Goal: Communication & Community: Answer question/provide support

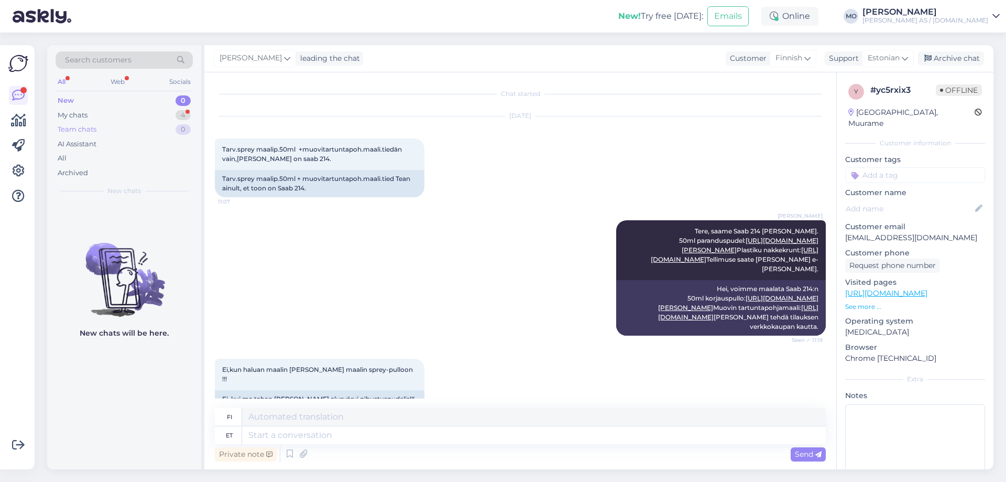
scroll to position [254, 0]
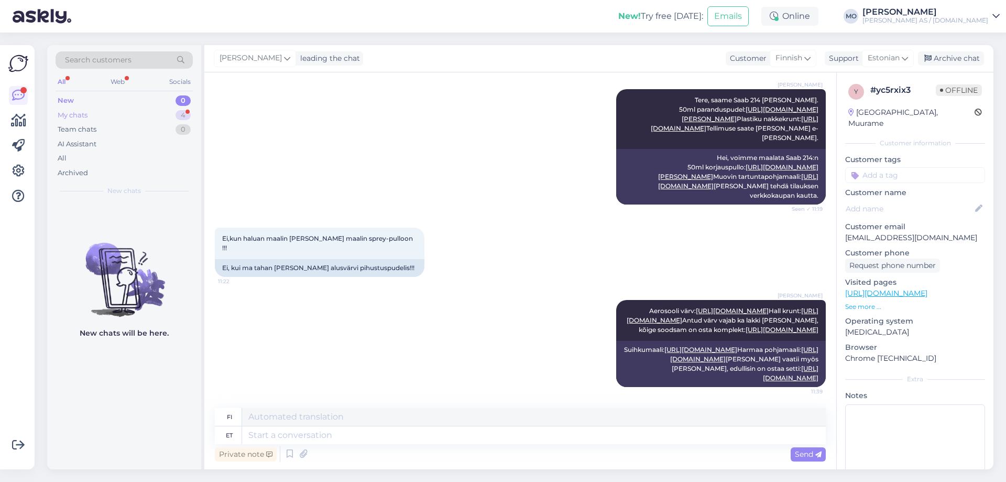
click at [94, 119] on div "My chats 4" at bounding box center [124, 115] width 137 height 15
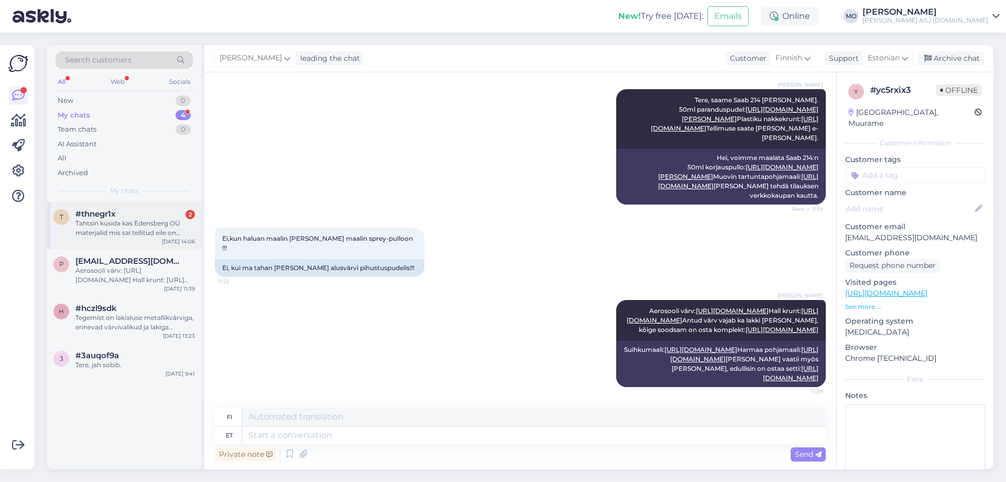
click at [97, 227] on div "Tahtsin küsida kas Edensberg OÜ materjalid mis sai tellitud eile on valmis järg…" at bounding box center [134, 228] width 119 height 19
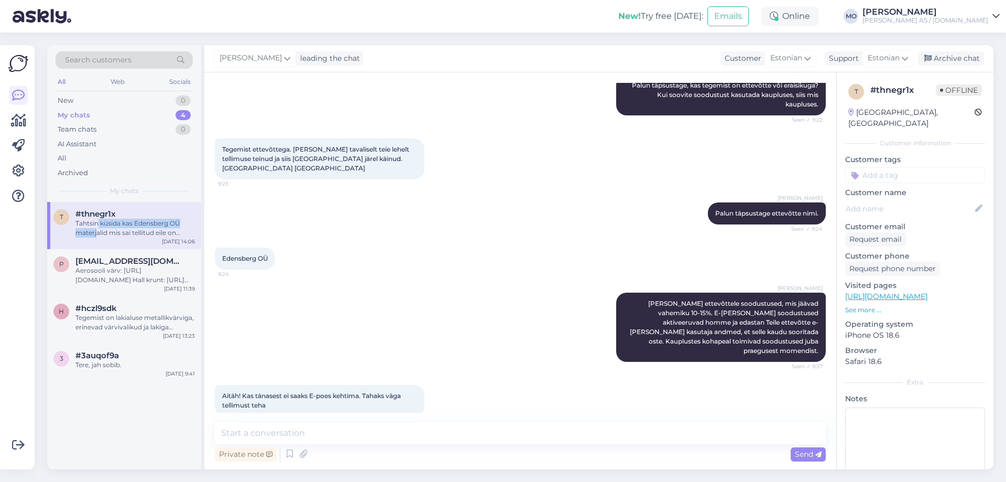
scroll to position [699, 0]
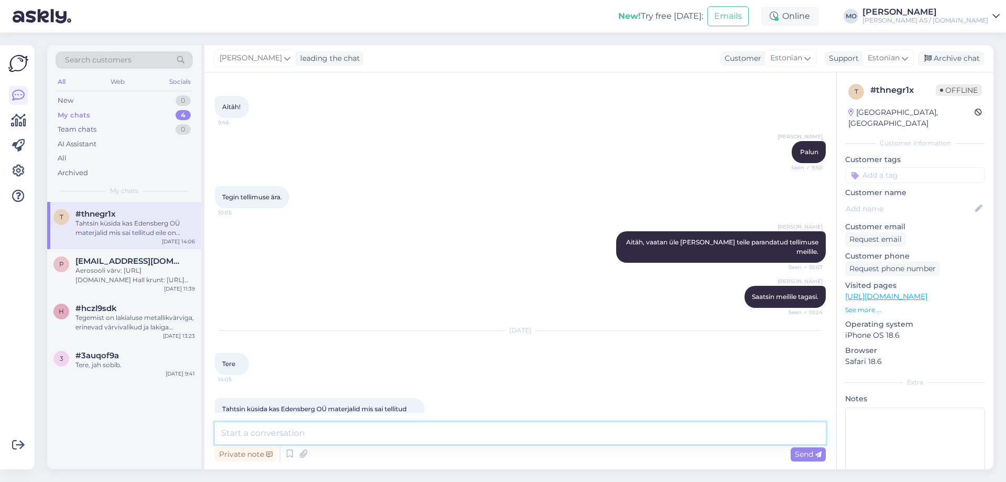
click at [288, 440] on textarea at bounding box center [520, 433] width 611 height 22
type textarea "T"
click at [629, 432] on textarea "Tere, saatsin hommikul enne uue e-[PERSON_NAME] info kohta [PERSON_NAME] arvega…" at bounding box center [520, 433] width 611 height 22
click at [687, 429] on textarea "Tere, saatsin hommikul enne uue e-[PERSON_NAME] info kohta [PERSON_NAME] arvega…" at bounding box center [520, 433] width 611 height 22
type textarea "Tere, saatsin hommikul enne uue e-[PERSON_NAME] info kohta [PERSON_NAME] arvega…"
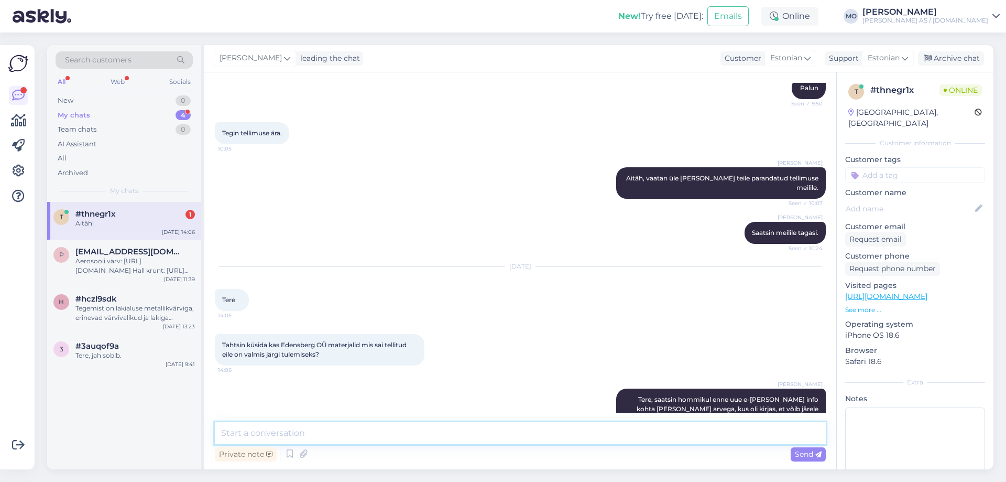
scroll to position [808, 0]
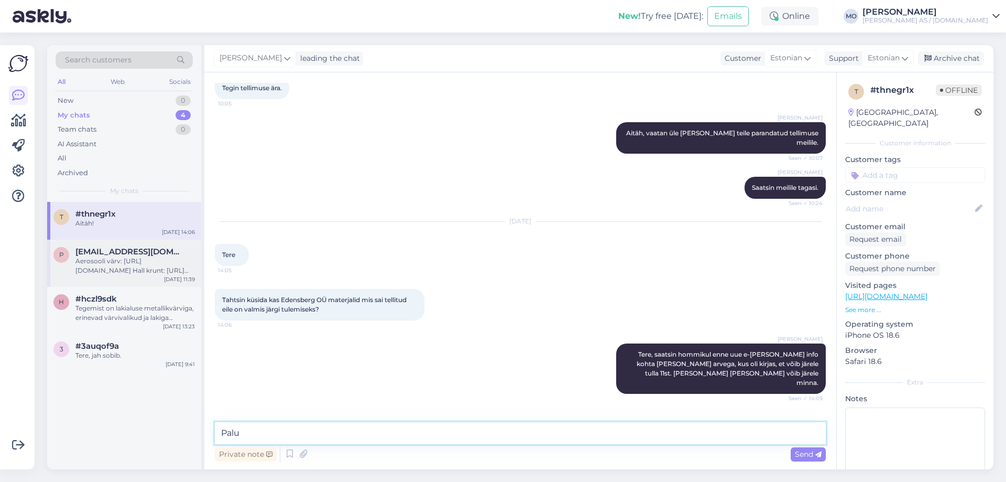
type textarea "Palun"
